Goal: Transaction & Acquisition: Purchase product/service

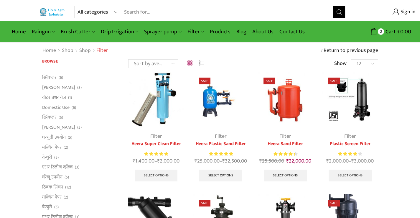
click at [172, 14] on input "Search input" at bounding box center [227, 12] width 213 height 12
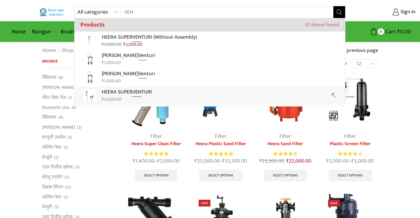
click at [116, 94] on p "HEERA SUPER [PERSON_NAME]" at bounding box center [127, 92] width 50 height 9
type input "HEERA SUPER VENTURI"
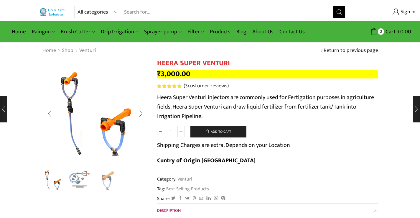
click at [80, 179] on img "2 / 3" at bounding box center [80, 179] width 24 height 24
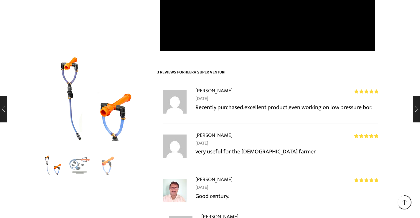
scroll to position [893, 0]
